Goal: Find specific page/section: Find specific page/section

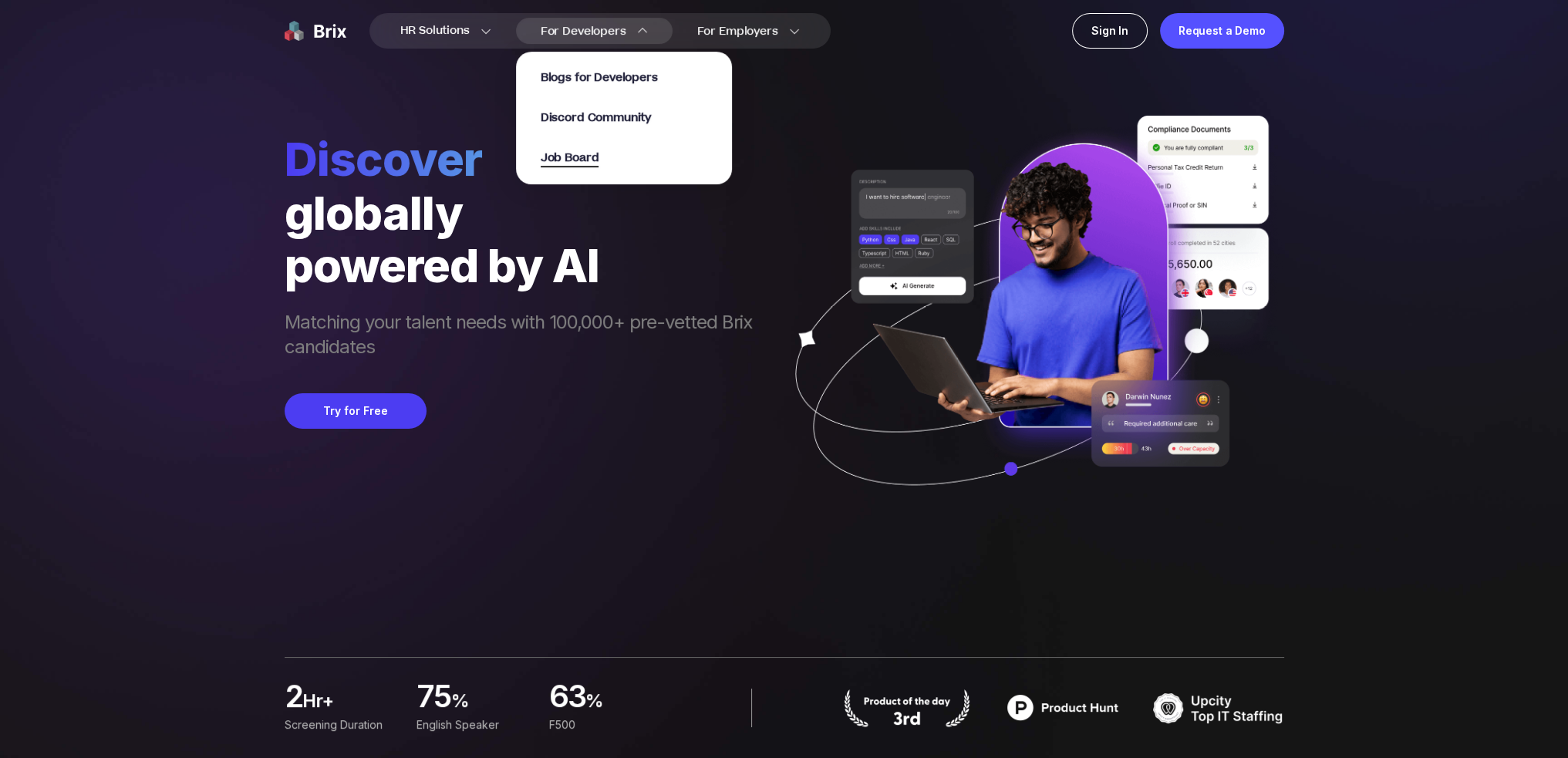
click at [592, 159] on span "Job Board" at bounding box center [570, 159] width 59 height 18
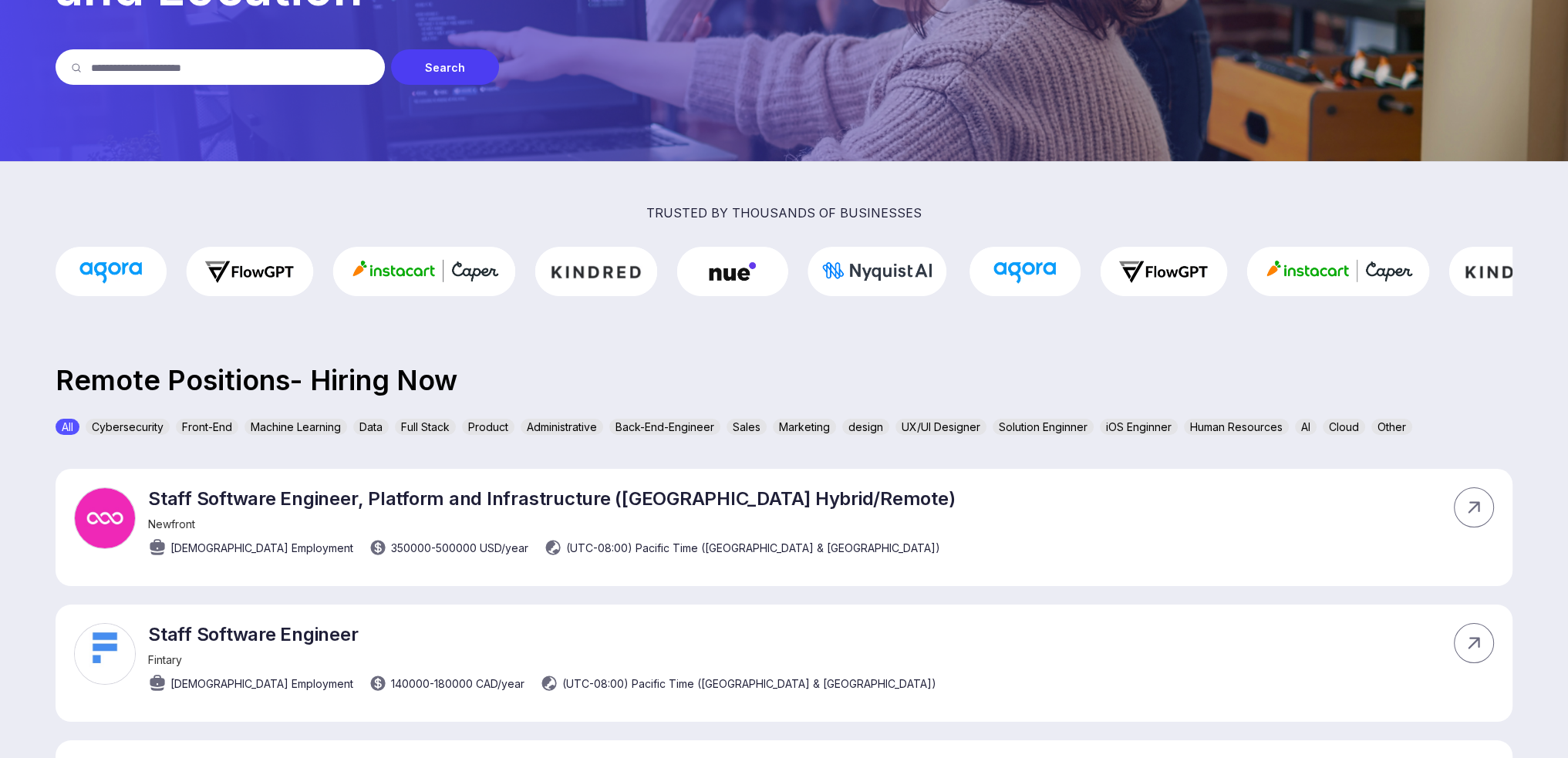
scroll to position [231, 0]
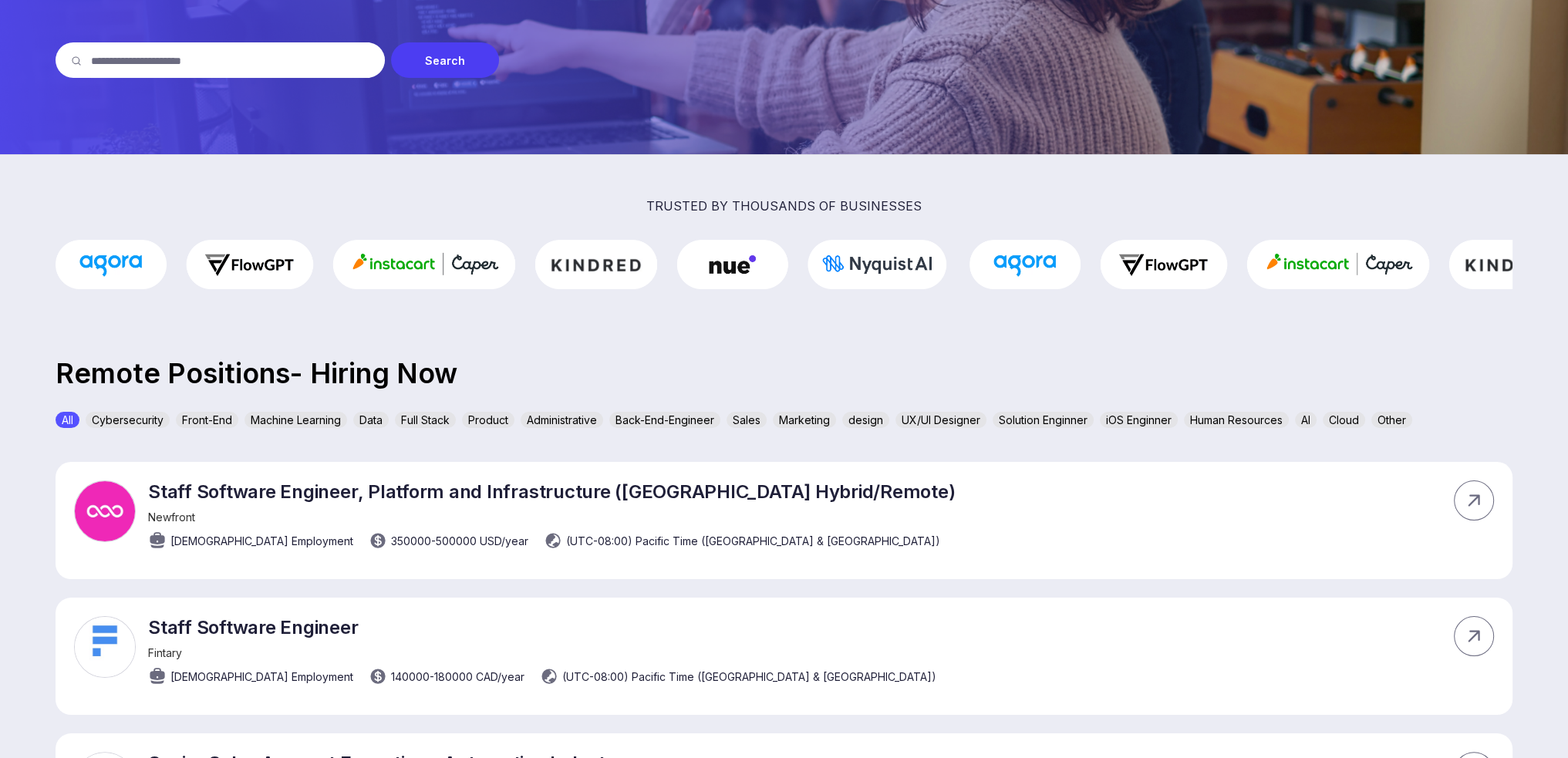
click at [199, 61] on input "text" at bounding box center [231, 60] width 279 height 35
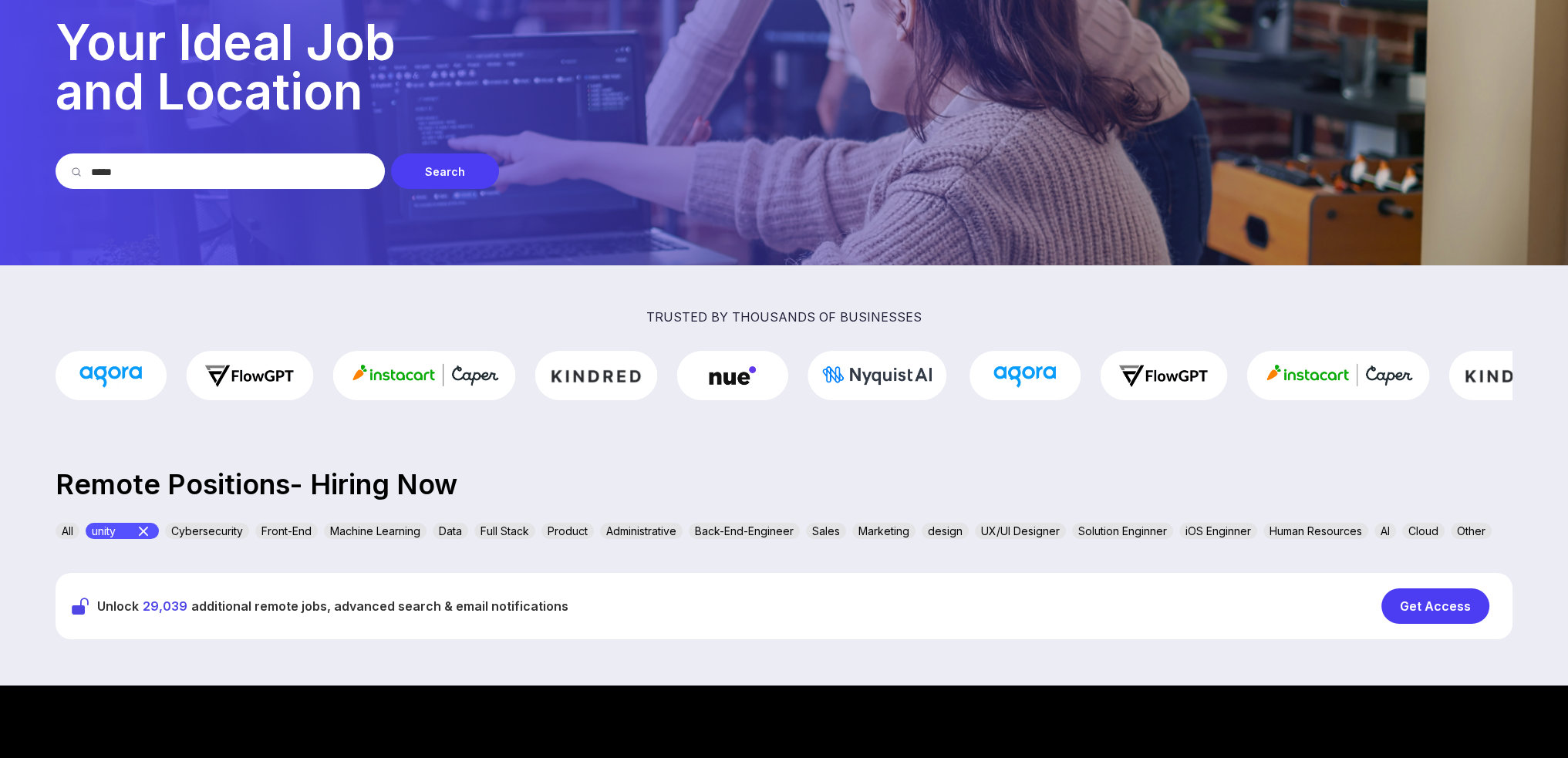
scroll to position [0, 0]
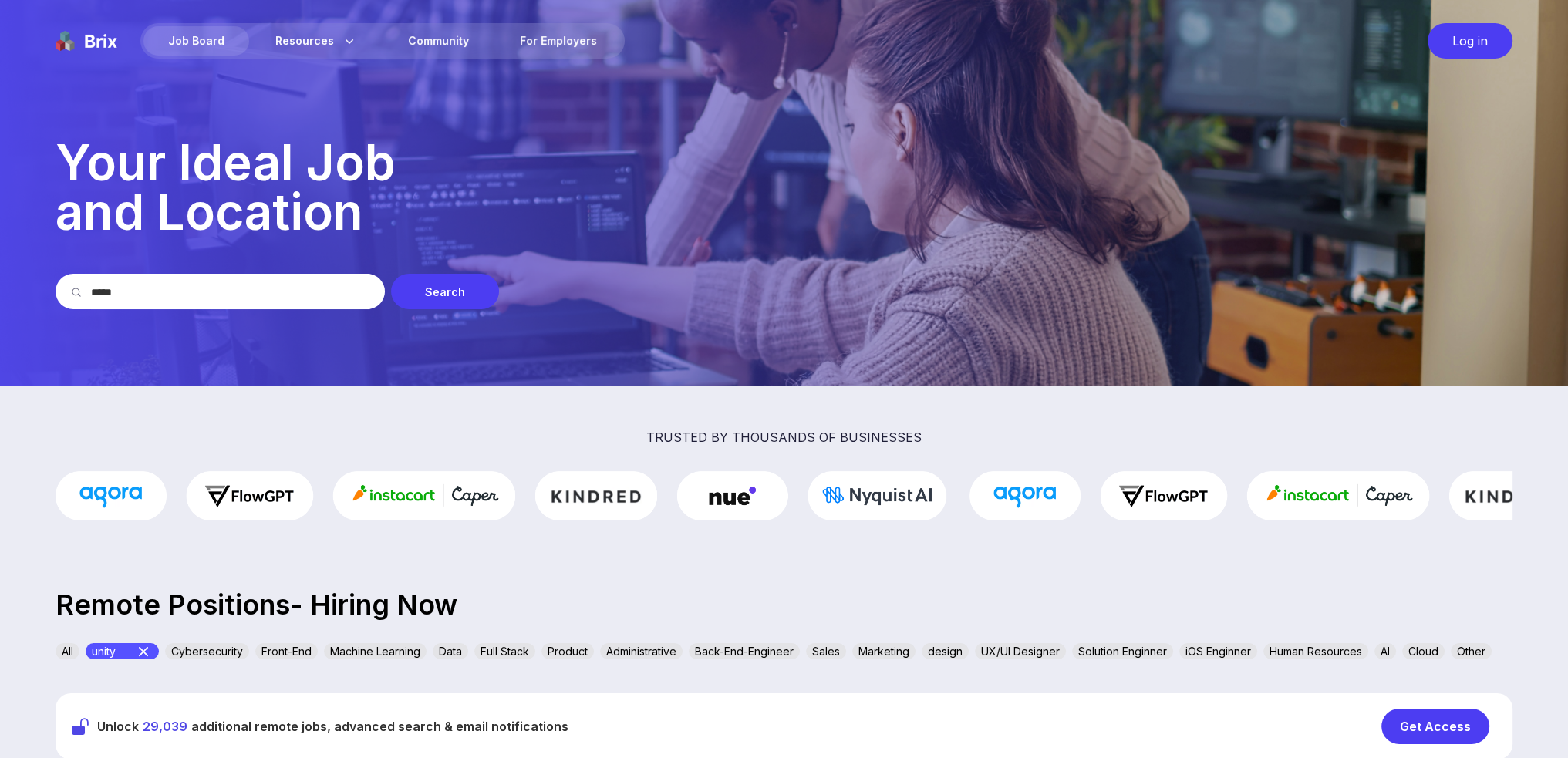
drag, startPoint x: 216, startPoint y: 273, endPoint x: 0, endPoint y: 234, distance: 219.5
click at [0, 241] on section "Job Board Resources About Us Blog Community For Employers Log in Your Ideal Job…" at bounding box center [784, 193] width 1568 height 386
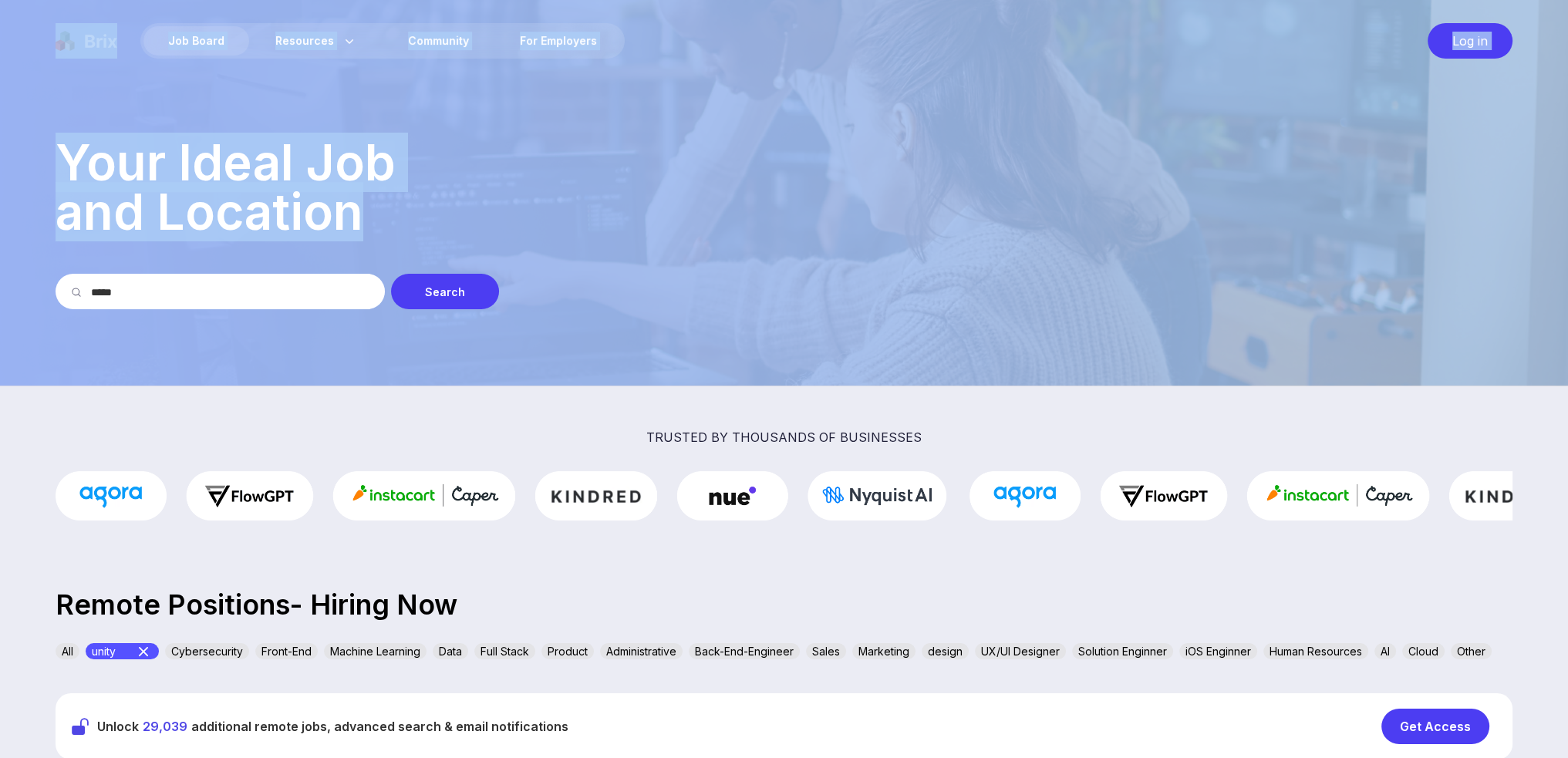
click at [130, 310] on img at bounding box center [784, 193] width 1568 height 386
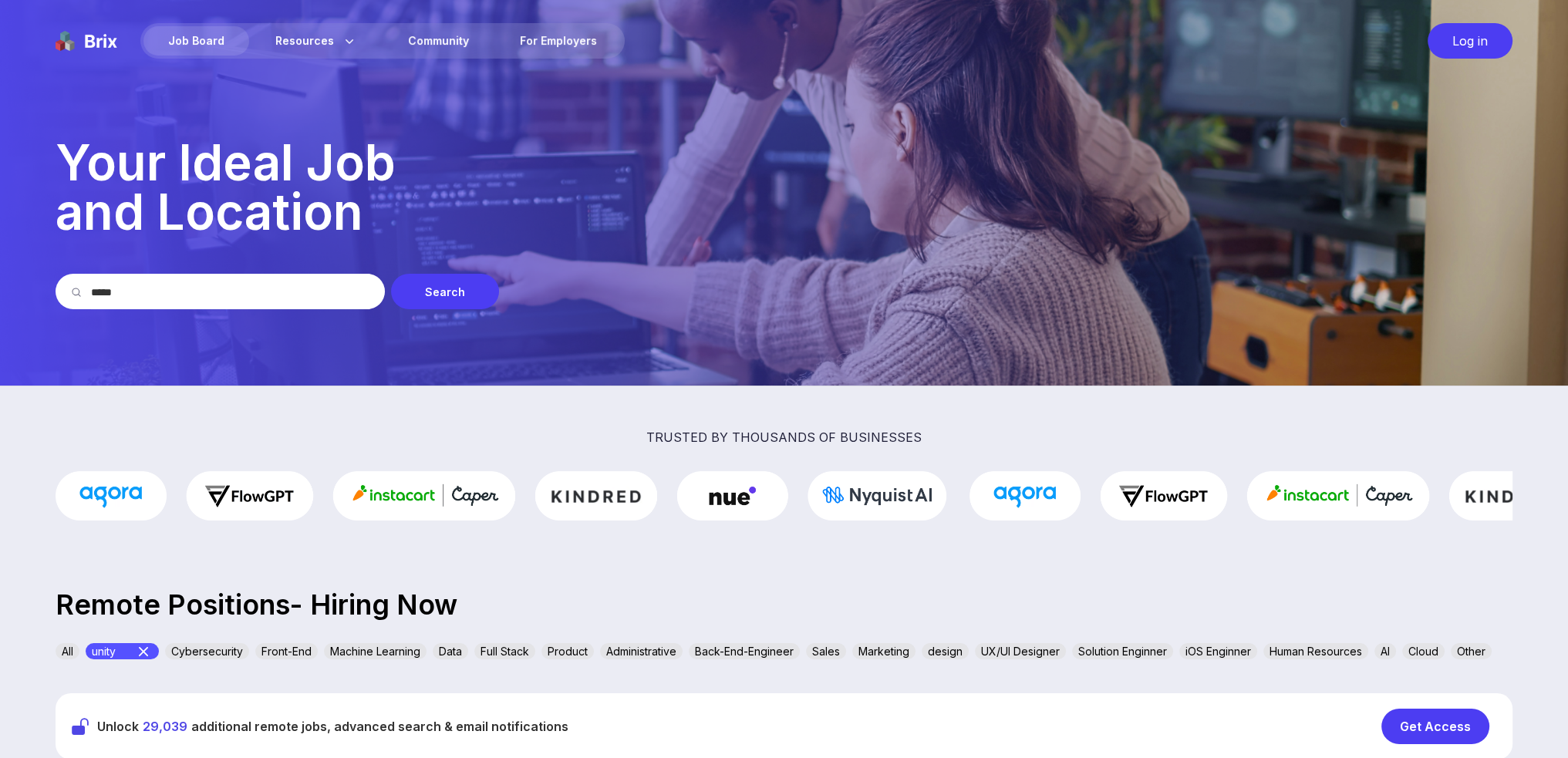
click at [127, 305] on input "*****" at bounding box center [231, 291] width 279 height 35
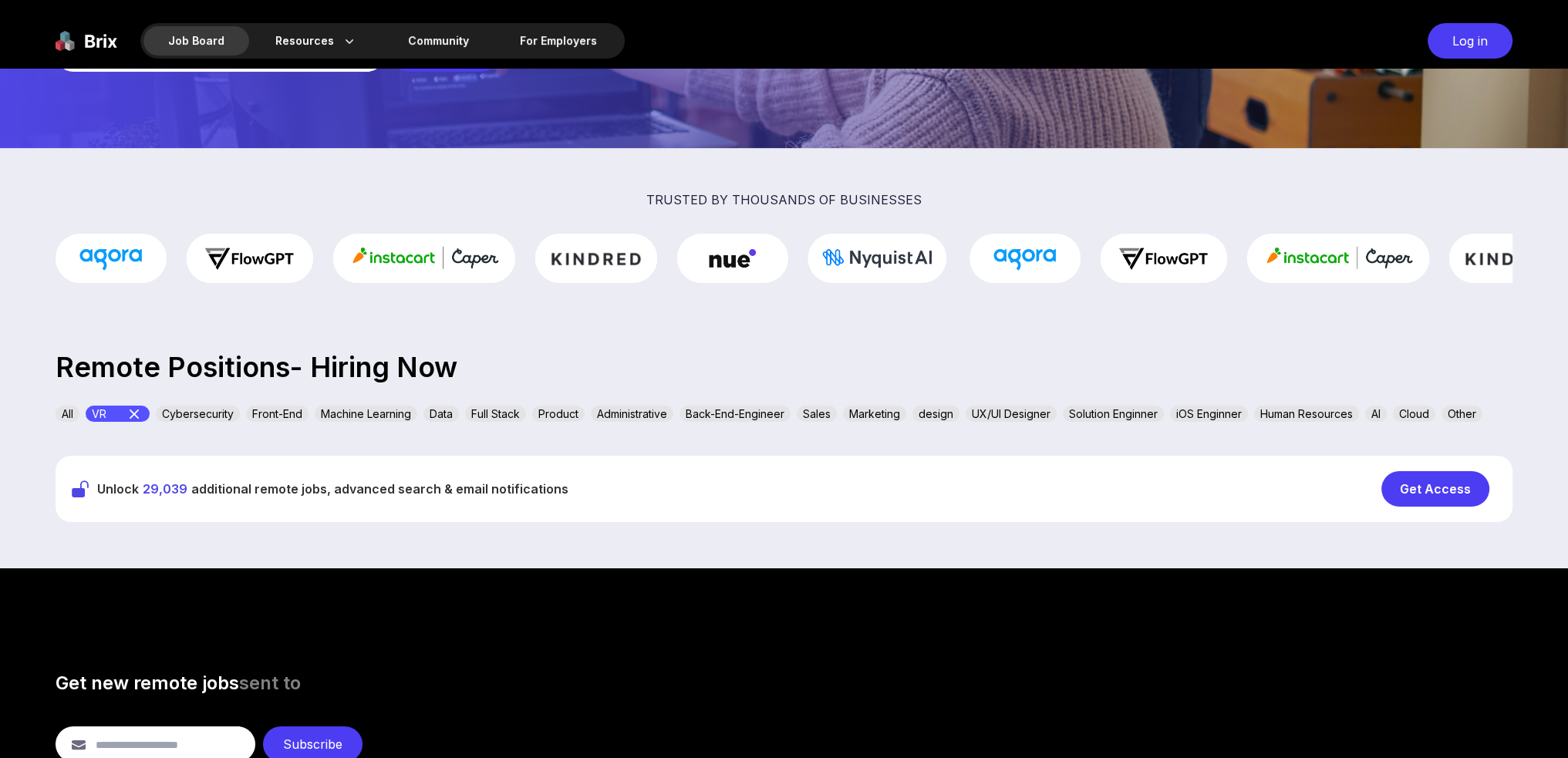
scroll to position [231, 0]
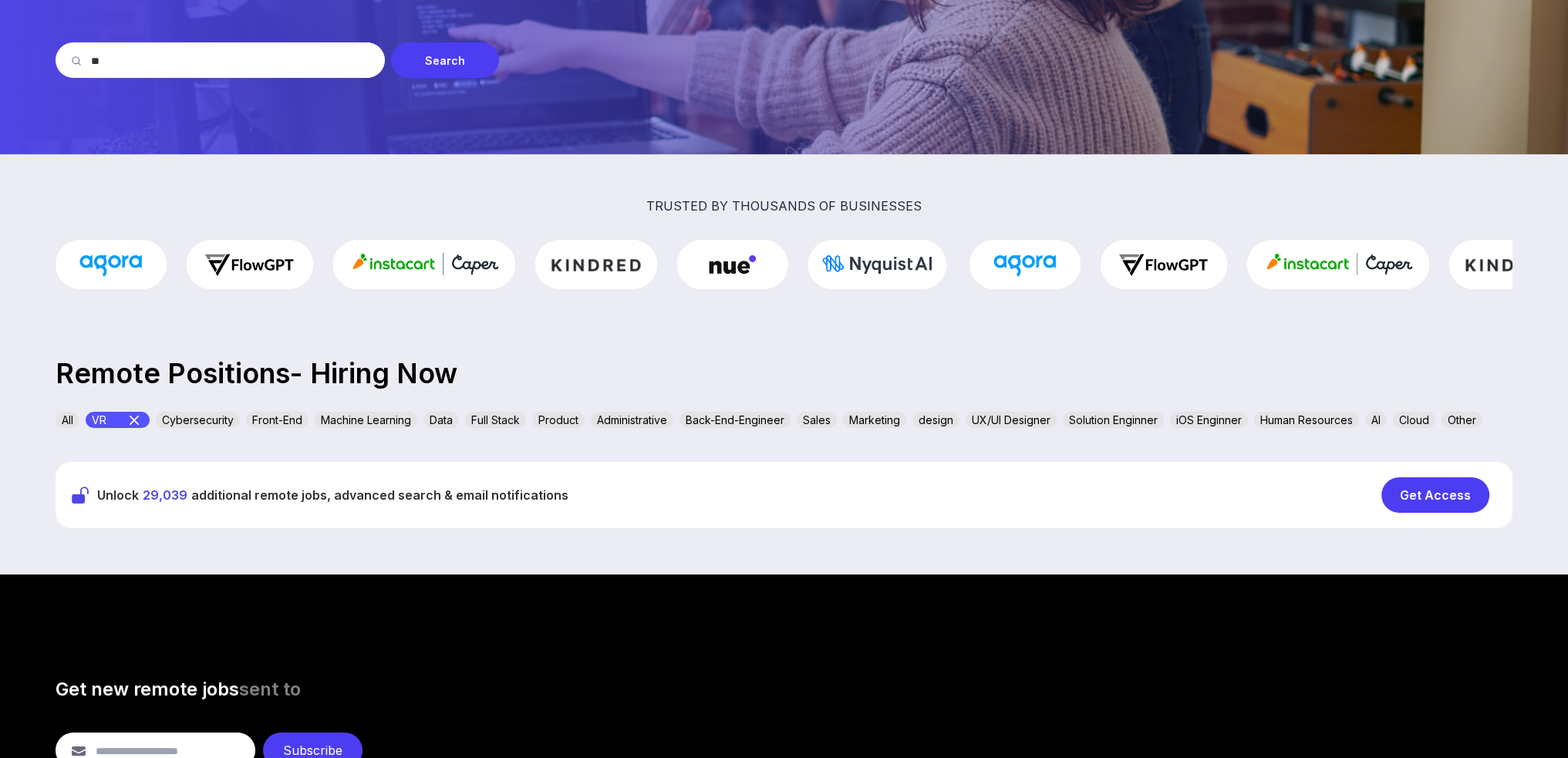
drag, startPoint x: 185, startPoint y: 61, endPoint x: 0, endPoint y: 28, distance: 187.9
type input "*********"
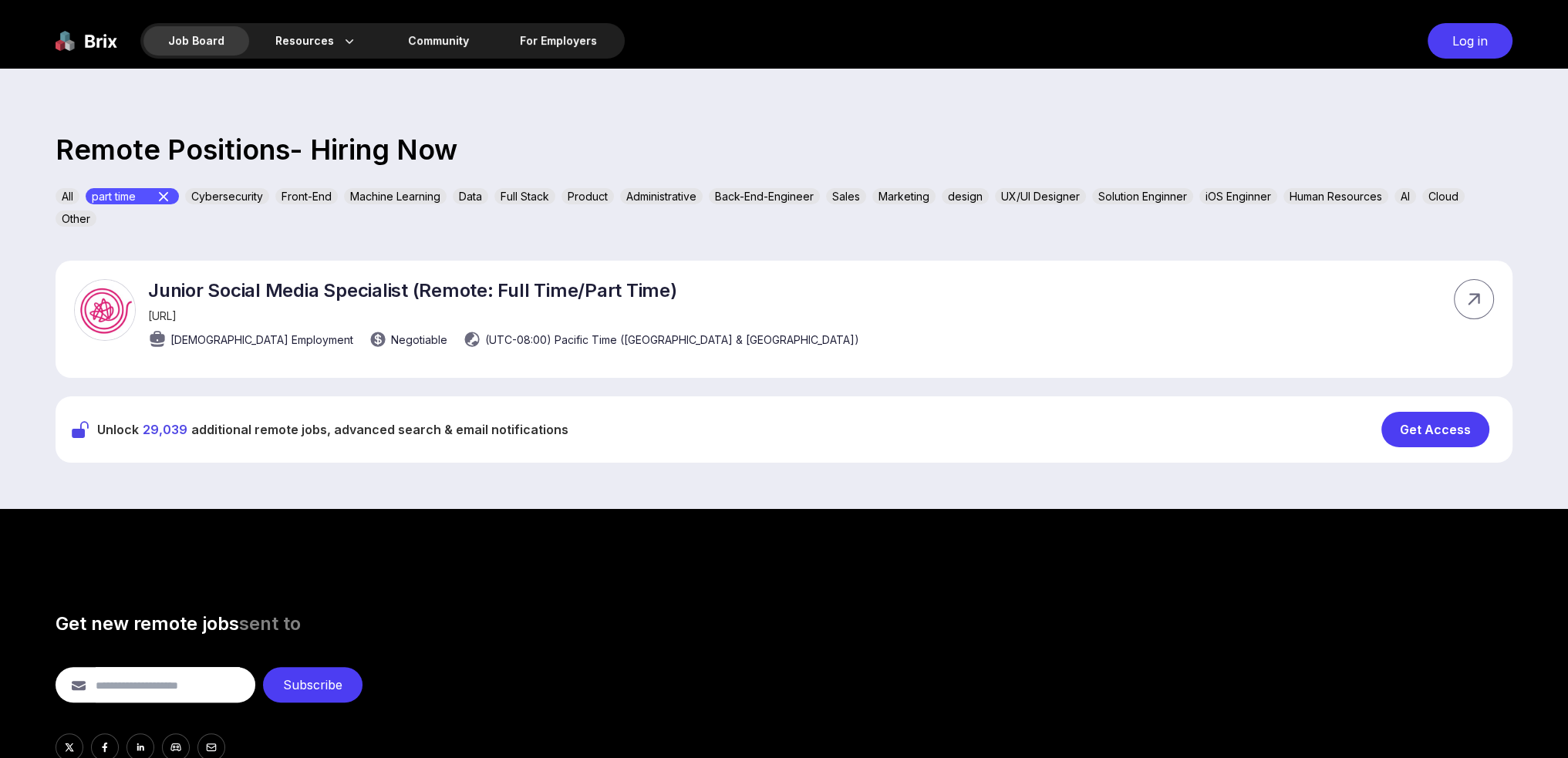
scroll to position [463, 0]
